Goal: Find contact information: Find contact information

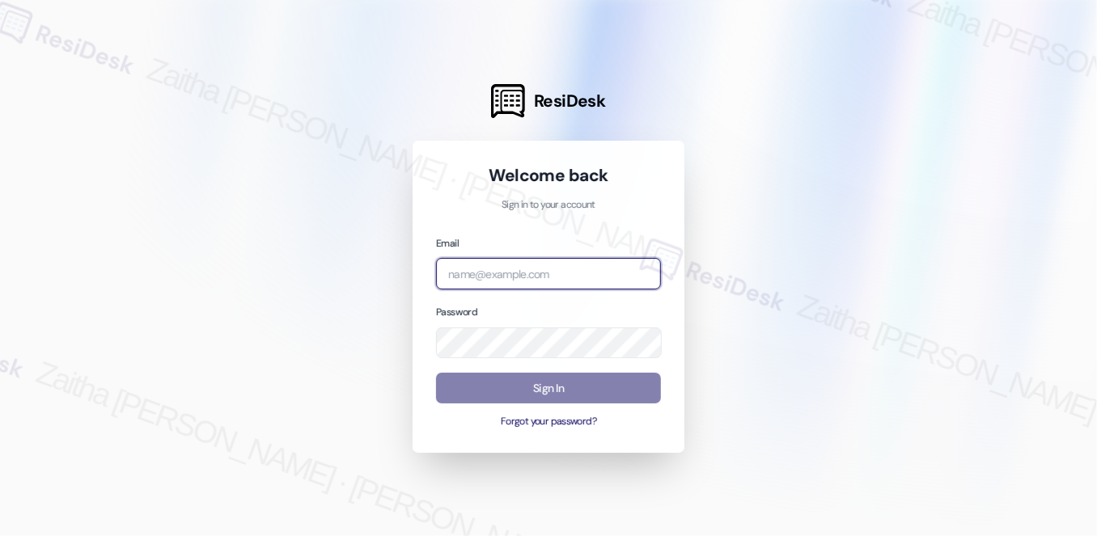
click at [464, 270] on input "email" at bounding box center [548, 274] width 225 height 32
type input "[EMAIL_ADDRESS][PERSON_NAME][DOMAIN_NAME]"
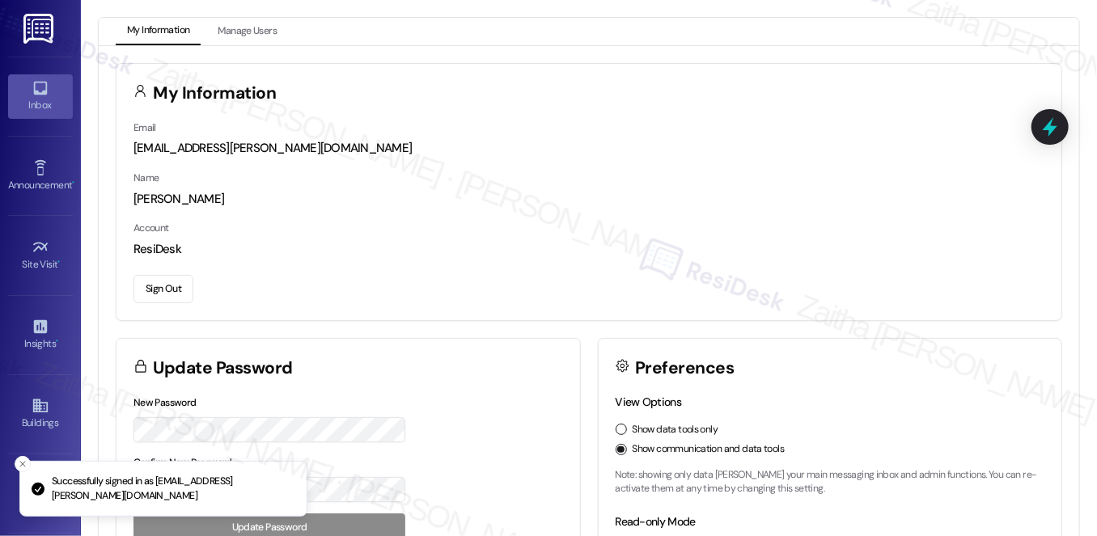
click at [26, 106] on div "Inbox" at bounding box center [40, 105] width 81 height 16
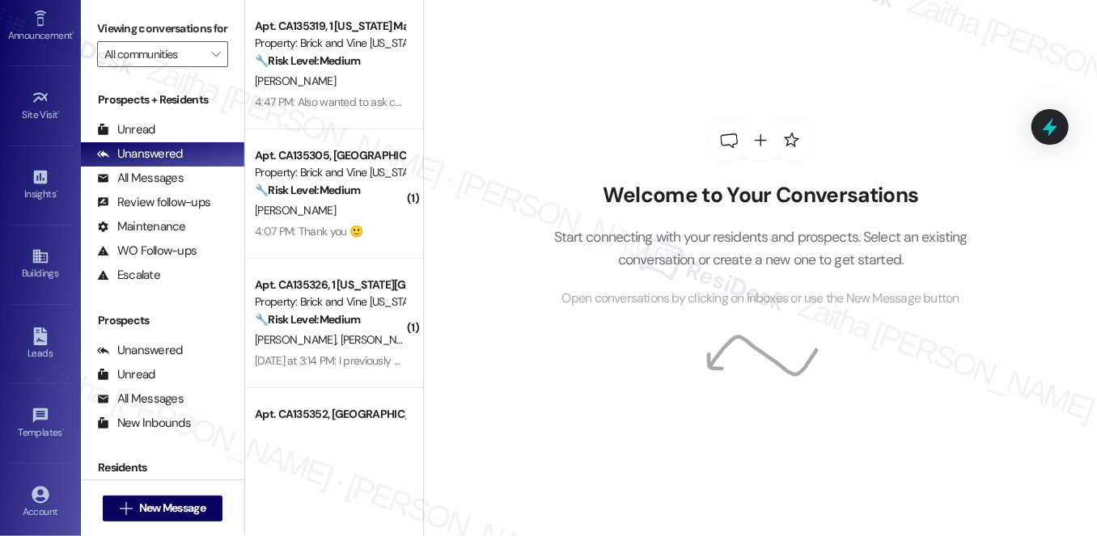
scroll to position [229, 0]
click at [39, 194] on div "Buildings" at bounding box center [40, 194] width 81 height 16
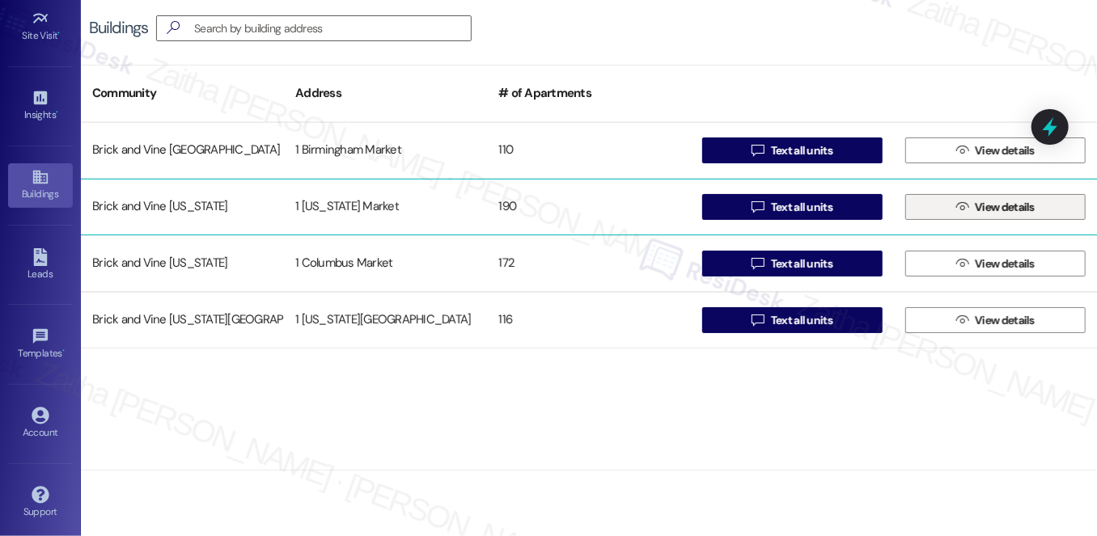
click at [989, 203] on span "View details" at bounding box center [1005, 207] width 60 height 17
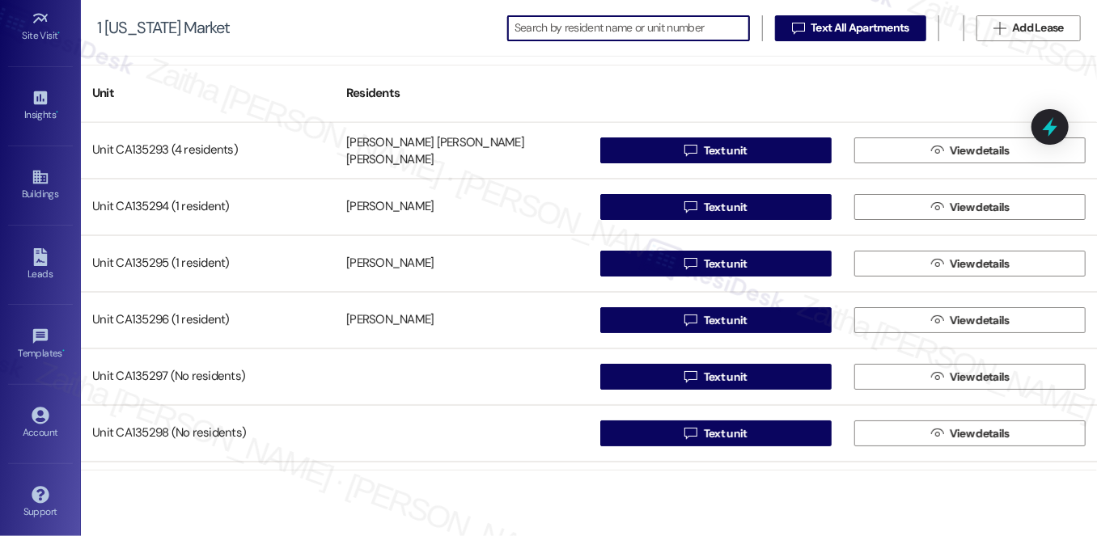
click at [632, 36] on input at bounding box center [632, 28] width 235 height 23
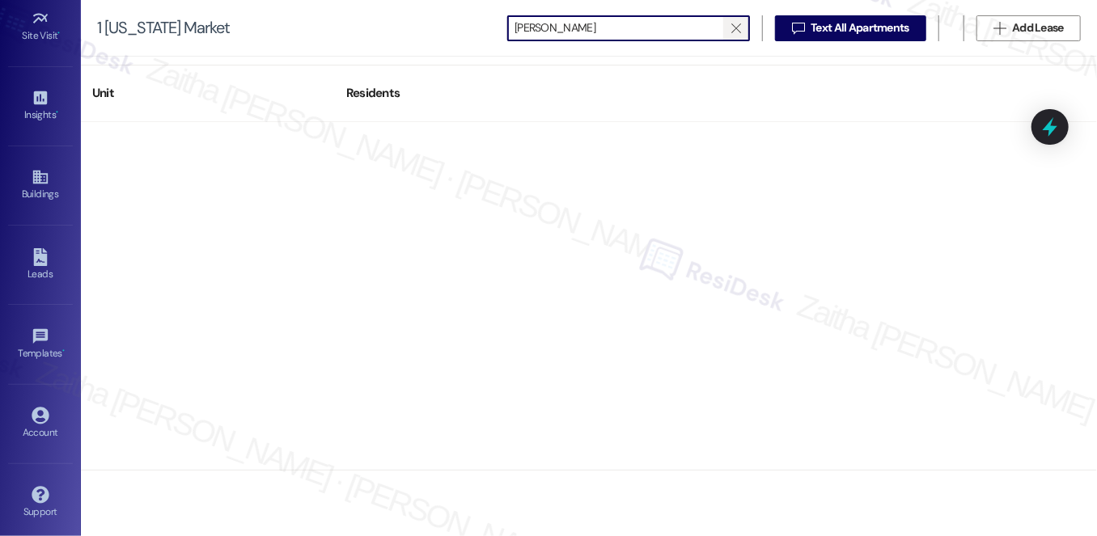
type input "[PERSON_NAME]"
click at [732, 28] on icon "" at bounding box center [735, 28] width 9 height 13
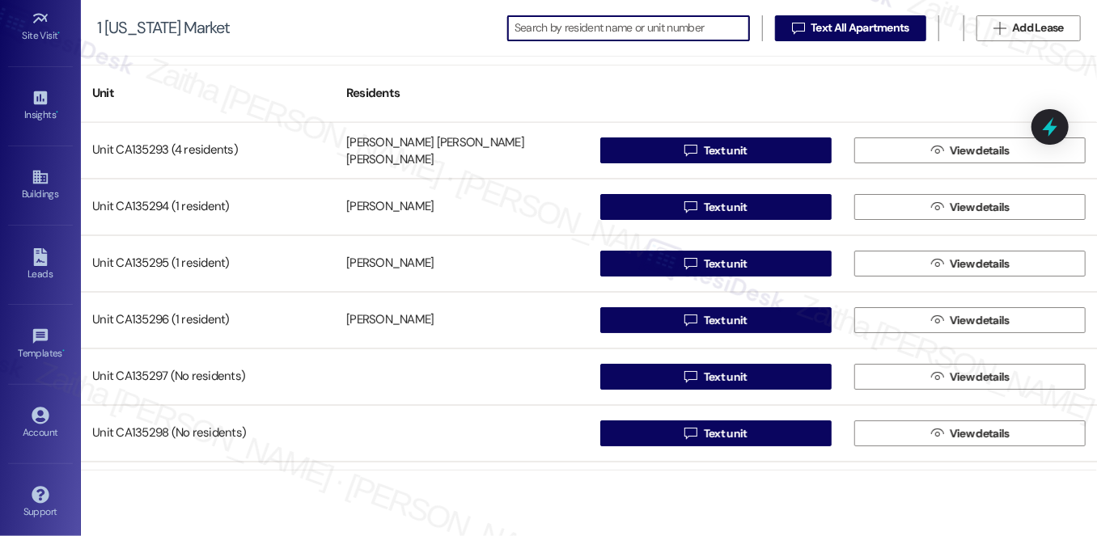
paste input "CA135319"
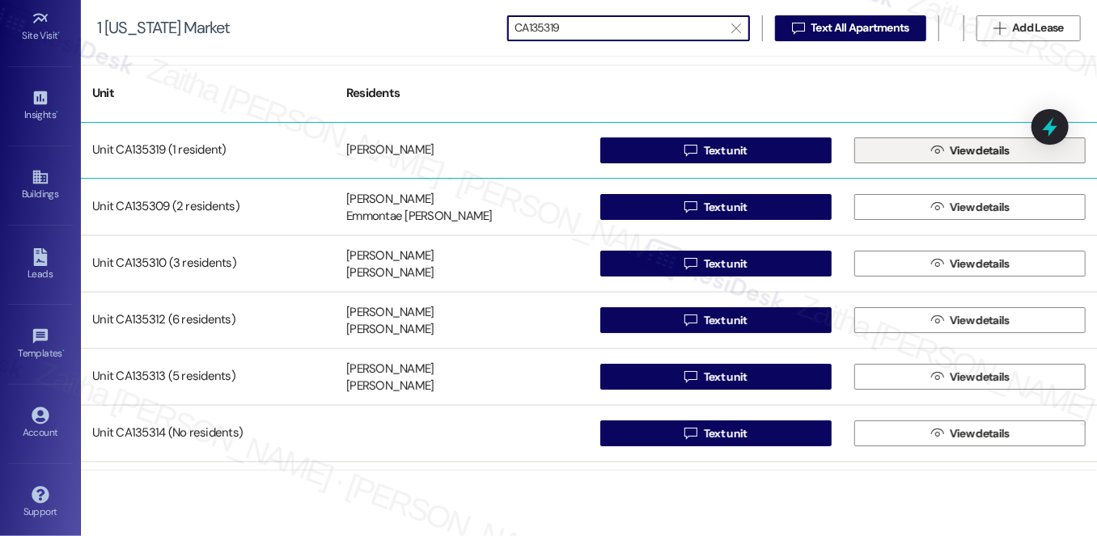
type input "CA135319"
click at [1015, 151] on button " View details" at bounding box center [969, 151] width 231 height 26
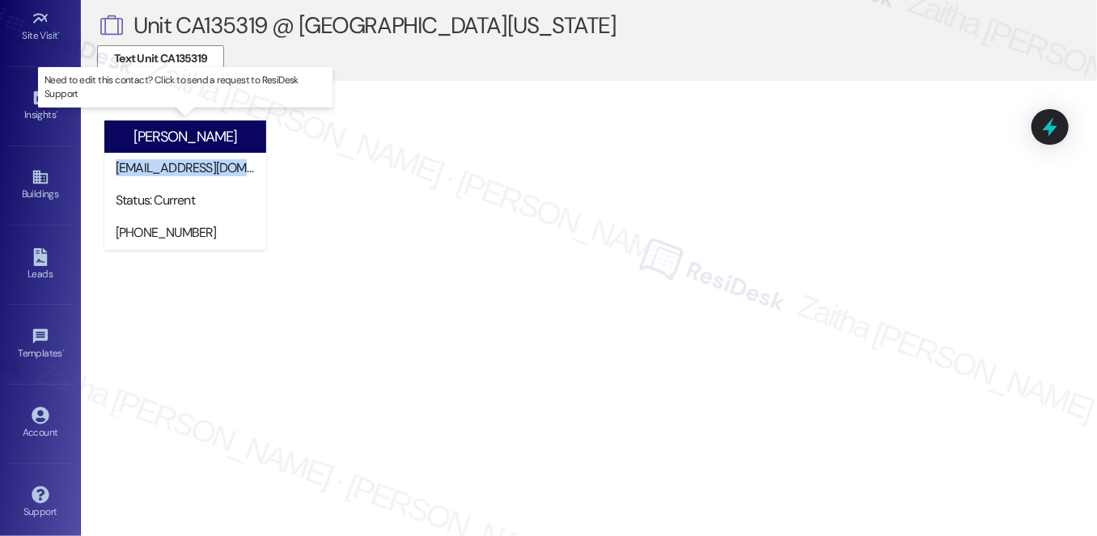
drag, startPoint x: 111, startPoint y: 167, endPoint x: 256, endPoint y: 163, distance: 145.7
click at [256, 163] on div "[EMAIL_ADDRESS][DOMAIN_NAME]" at bounding box center [185, 169] width 162 height 32
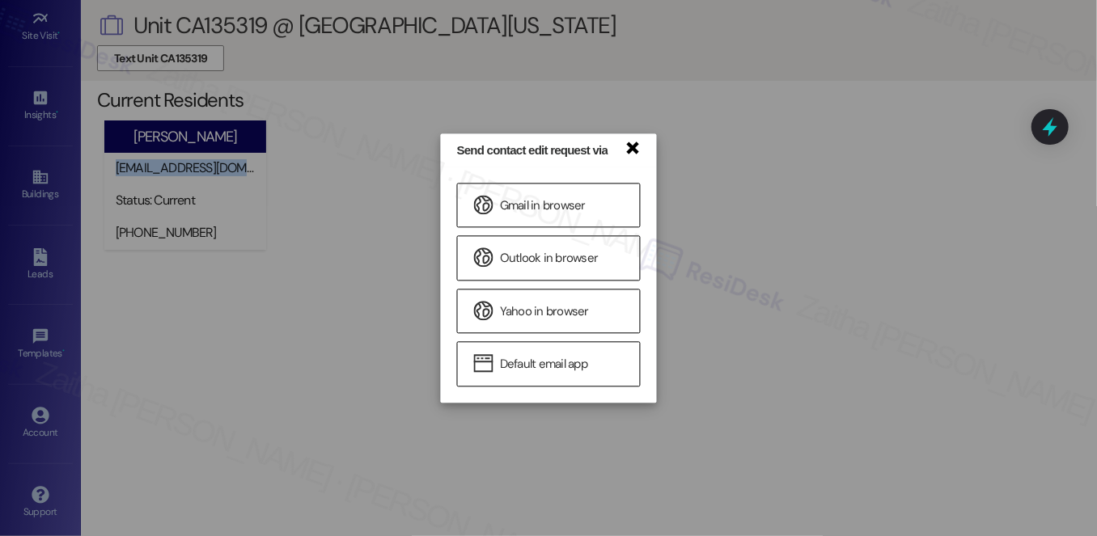
click at [634, 147] on link "×" at bounding box center [632, 146] width 16 height 17
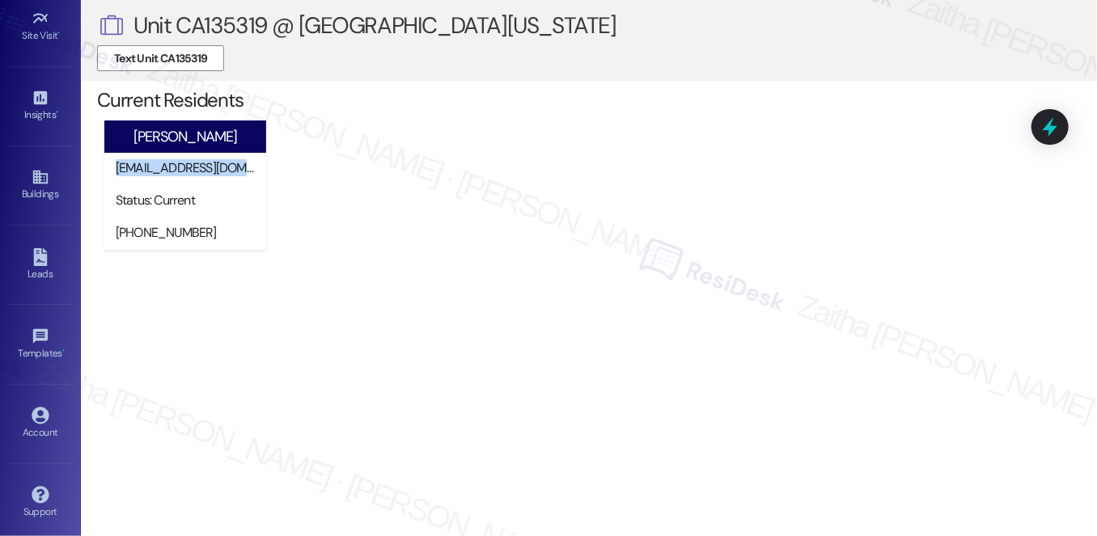
copy div "rebeccaking2424@gmail.c"
click at [593, 154] on div "[PERSON_NAME] [EMAIL_ADDRESS][DOMAIN_NAME] Status: Current [PHONE_NUMBER] Need …" at bounding box center [597, 191] width 1000 height 149
click at [451, 214] on div "[PERSON_NAME] [EMAIL_ADDRESS][DOMAIN_NAME] Status: Current [PHONE_NUMBER] Need …" at bounding box center [597, 191] width 1000 height 149
